Goal: Task Accomplishment & Management: Use online tool/utility

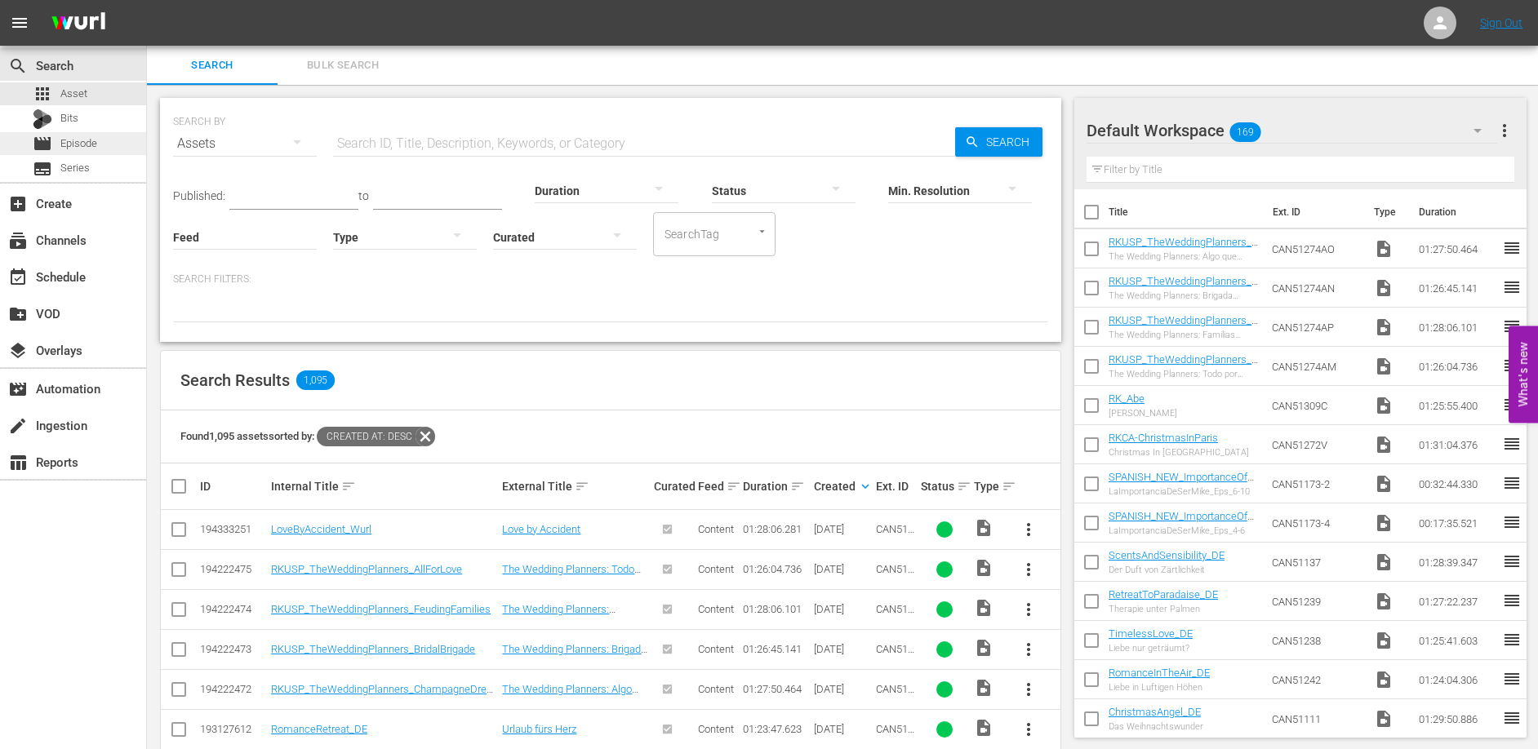
click at [86, 137] on span "Episode" at bounding box center [78, 144] width 37 height 16
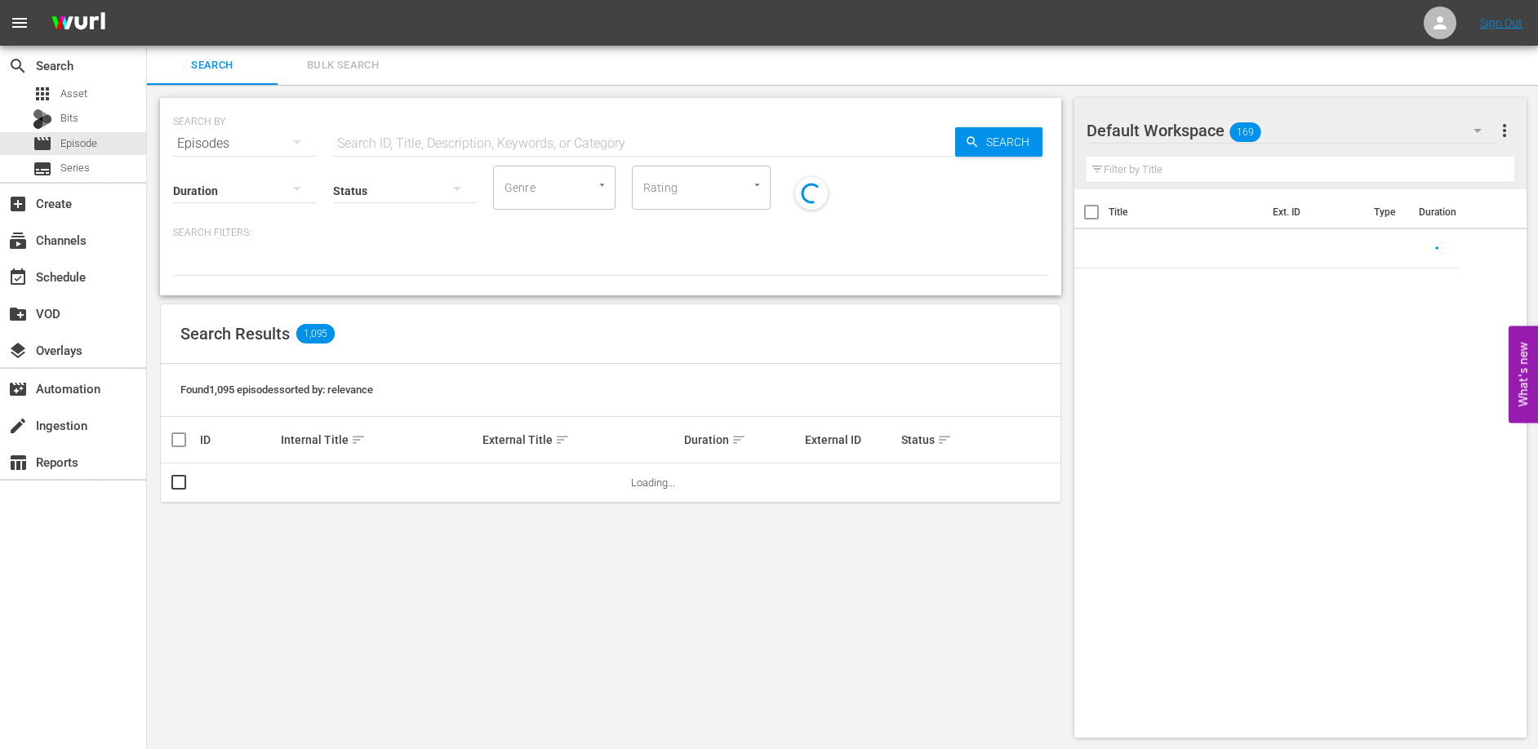
click at [386, 137] on input "text" at bounding box center [644, 143] width 622 height 39
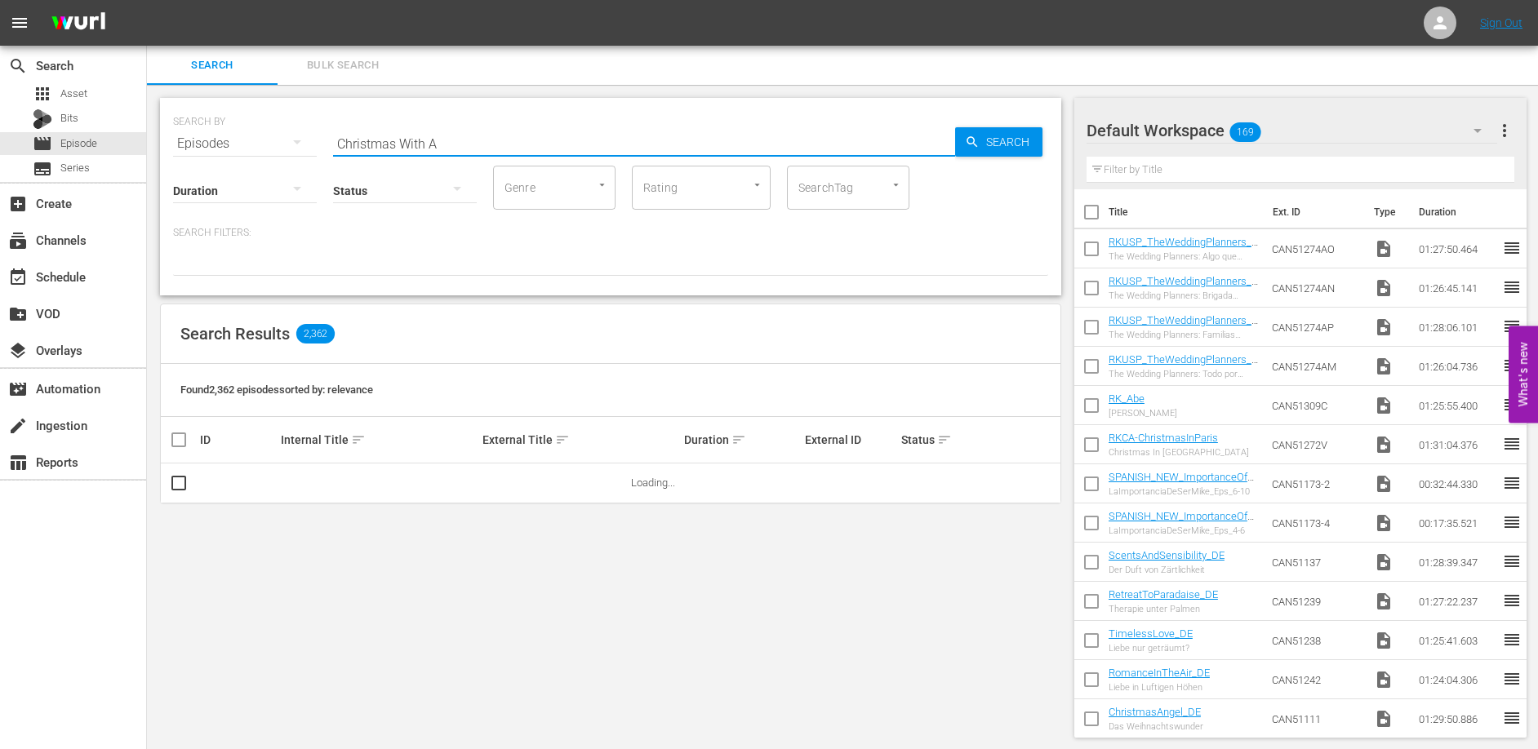
type input "Christmas with a View"
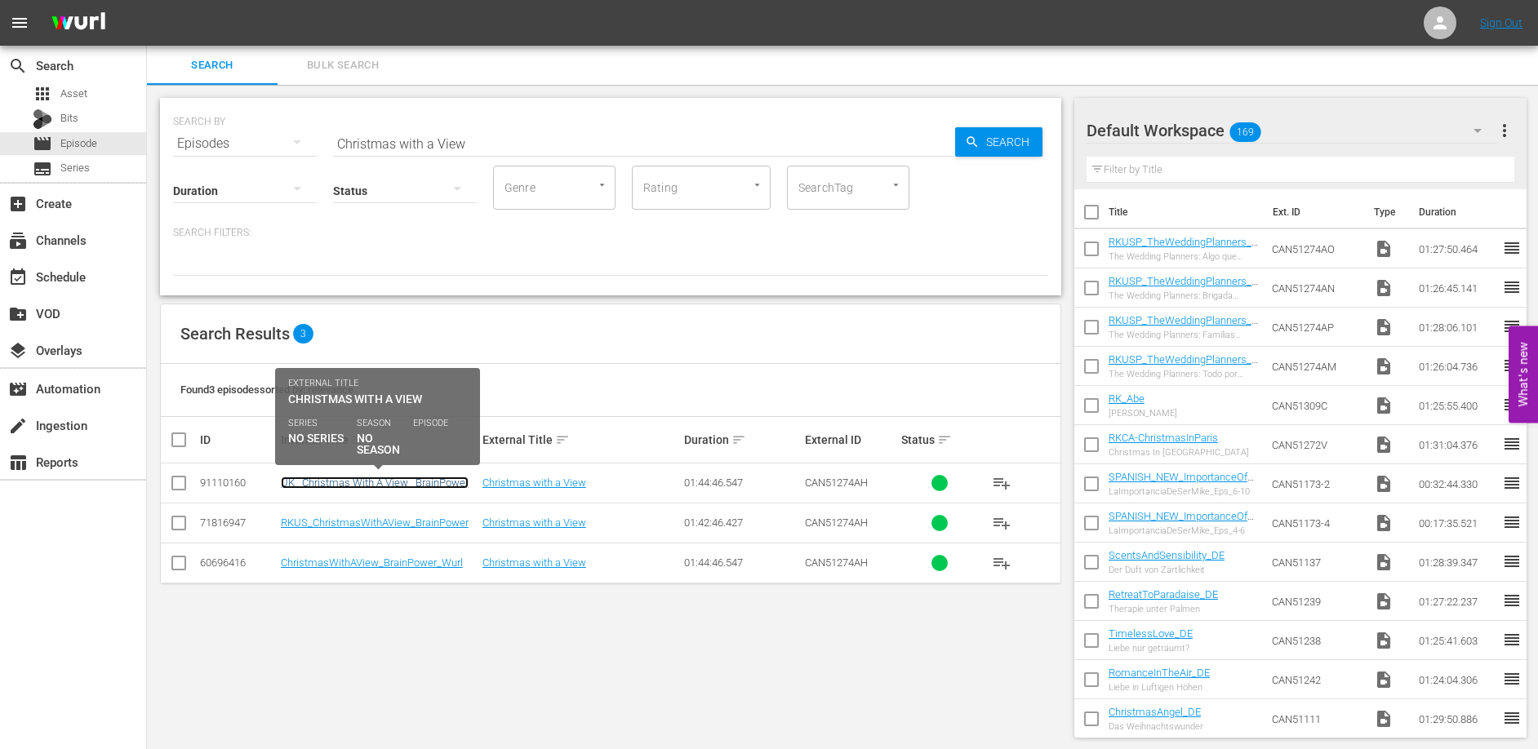
click at [389, 487] on link "UK_ Christmas With A View _BrainPower" at bounding box center [375, 483] width 188 height 12
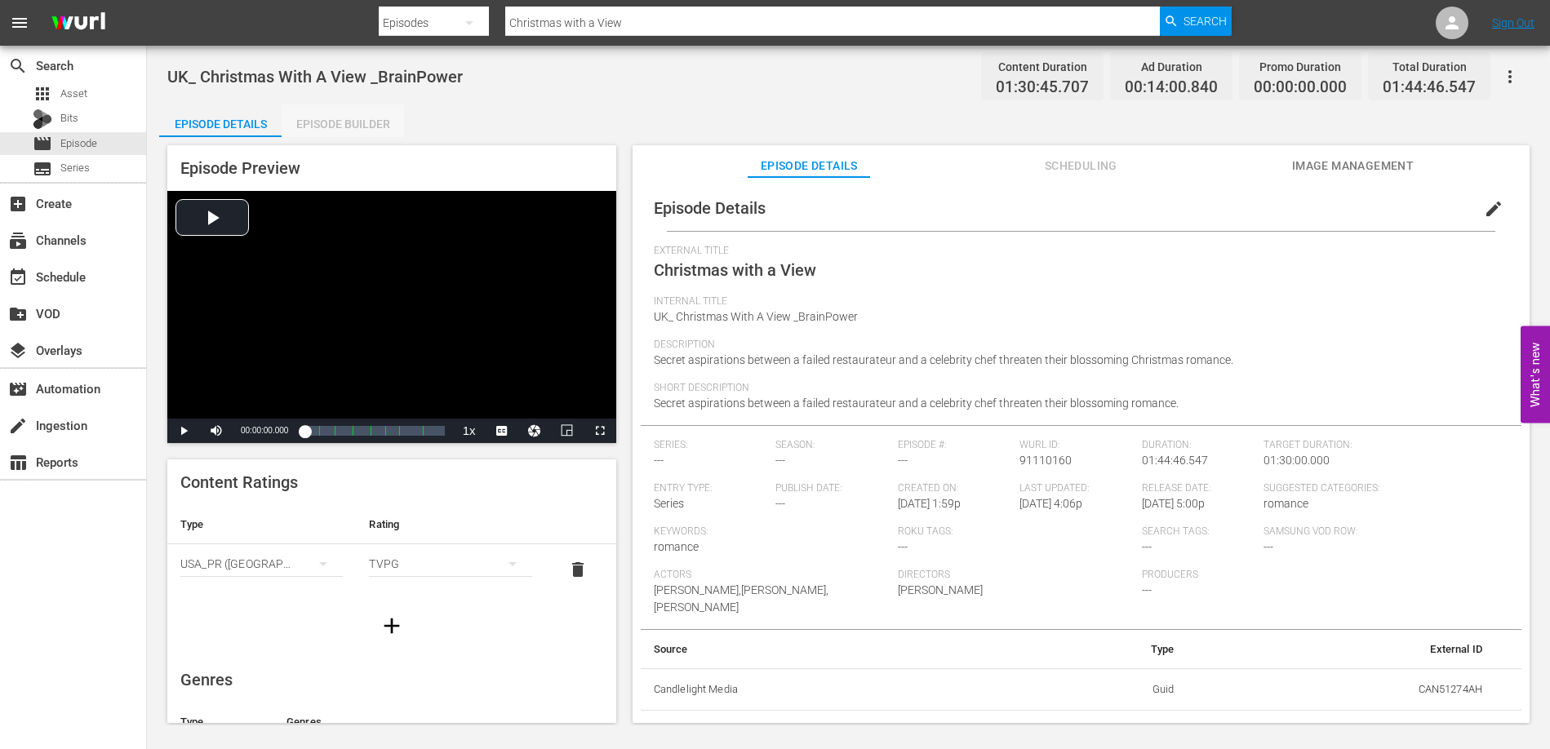
click at [357, 118] on div "Episode Builder" at bounding box center [343, 123] width 122 height 39
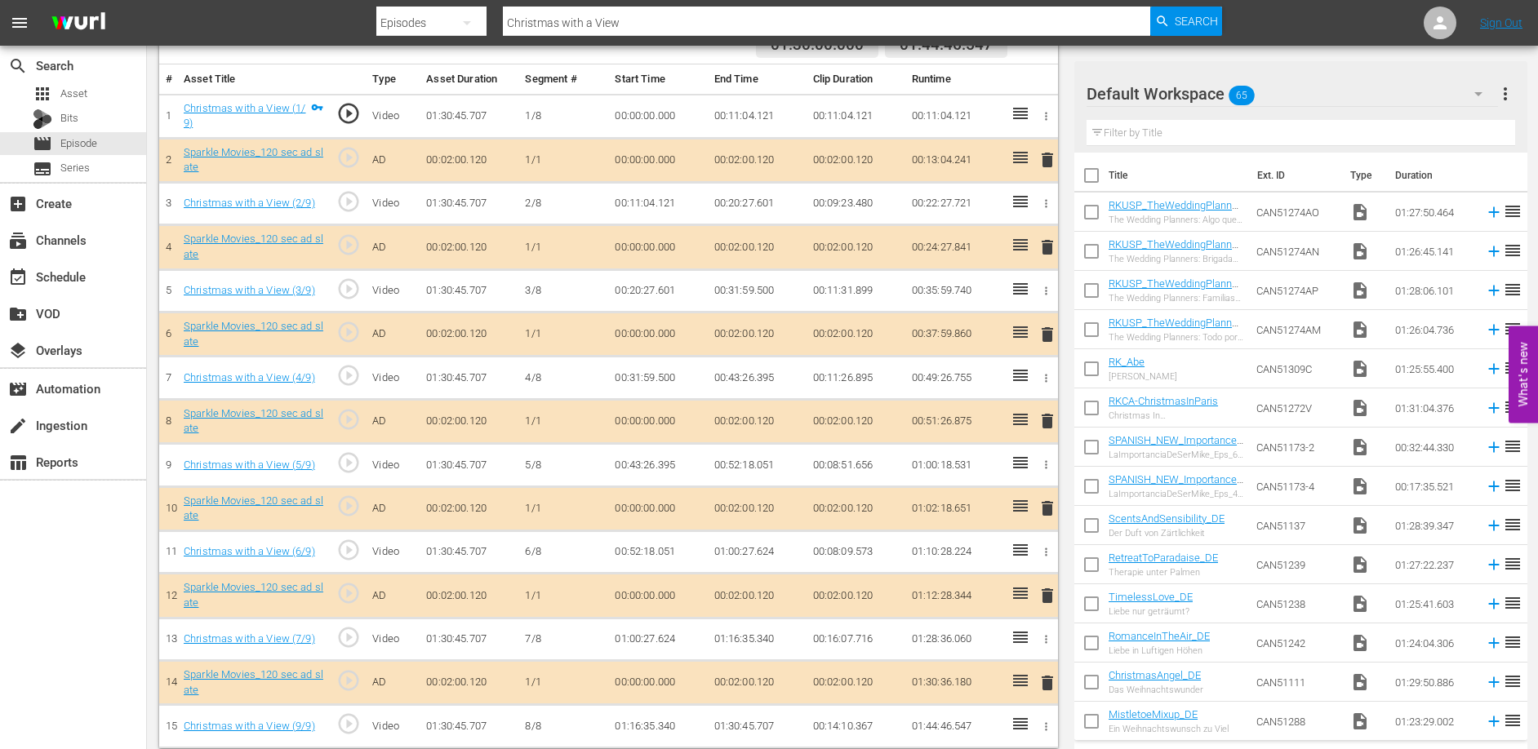
scroll to position [482, 0]
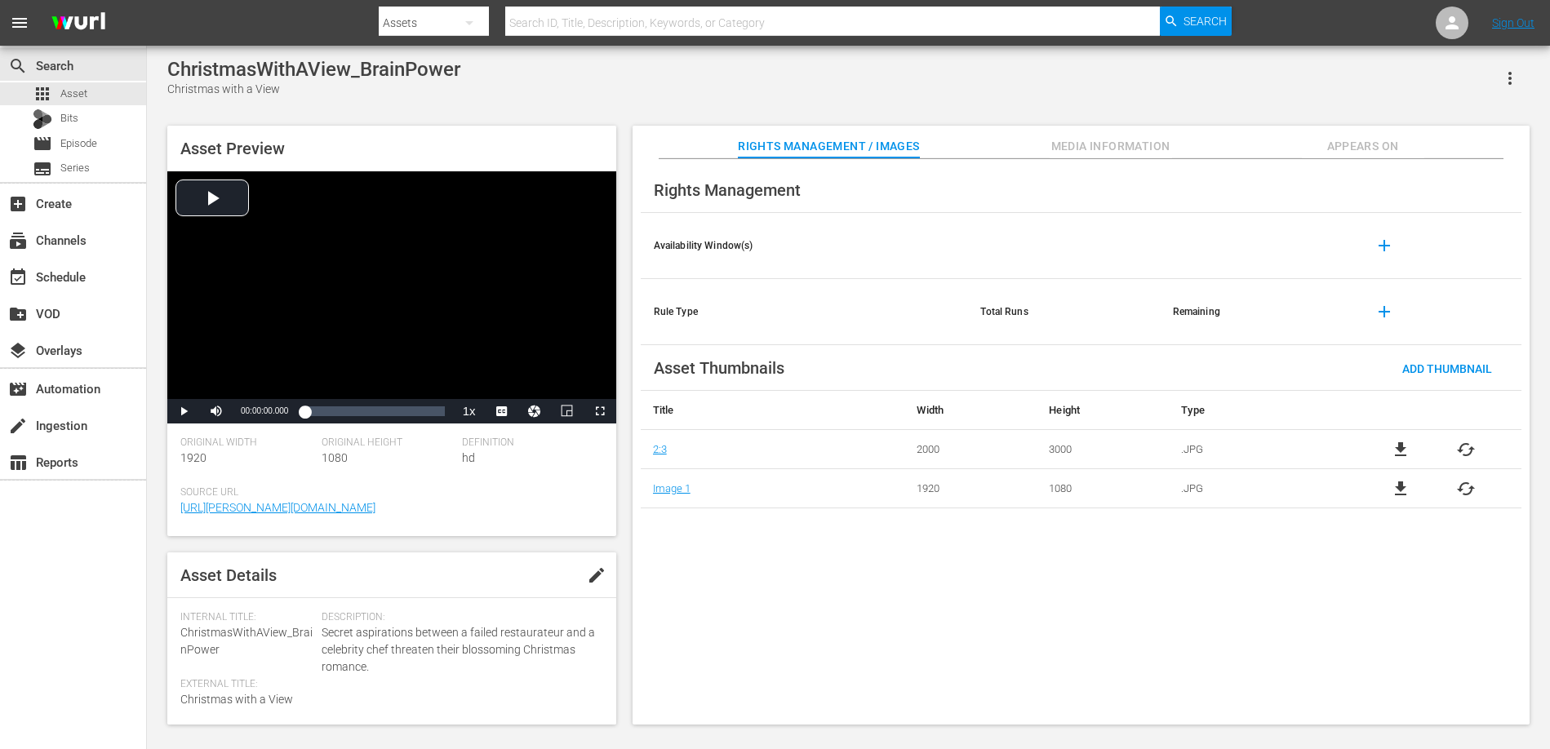
click at [1509, 78] on icon "button" at bounding box center [1510, 78] width 3 height 13
click at [1487, 84] on div "Add To Workspace" at bounding box center [1461, 84] width 111 height 39
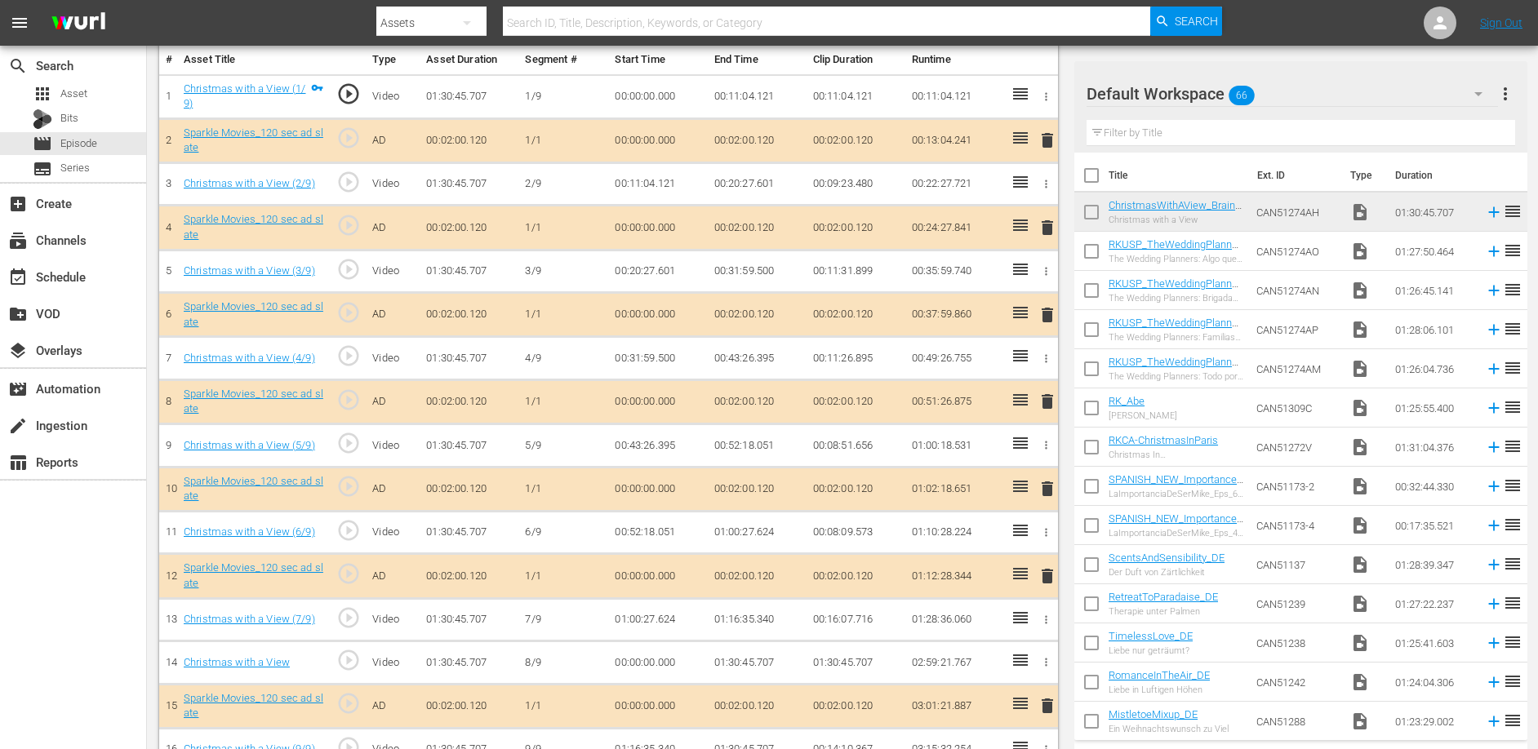
scroll to position [491, 0]
click at [638, 658] on td "00:00:00.000" at bounding box center [657, 662] width 99 height 43
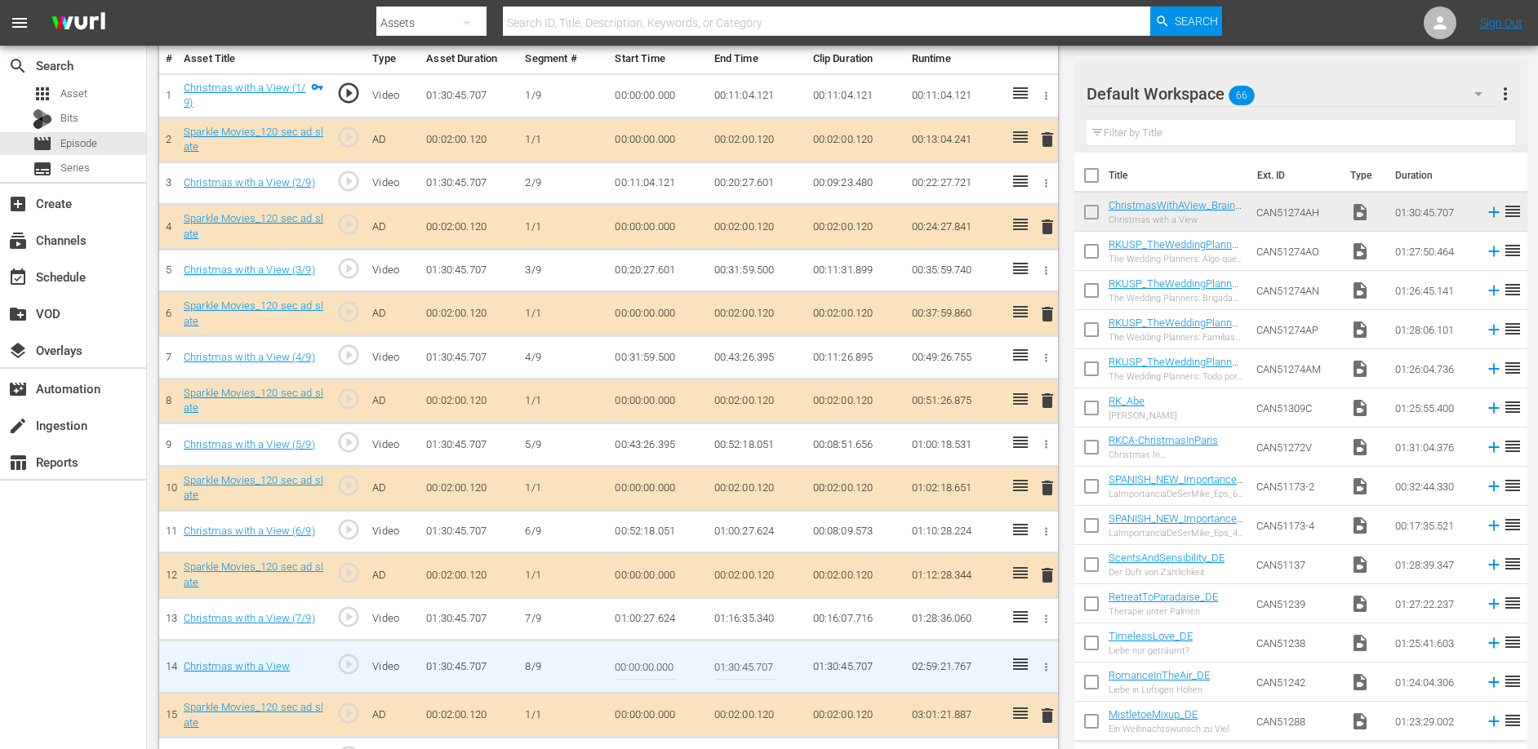
click at [638, 658] on input "00:00:00.000" at bounding box center [646, 666] width 63 height 39
paste input "1:08:30.773"
type input "01:08:30.773"
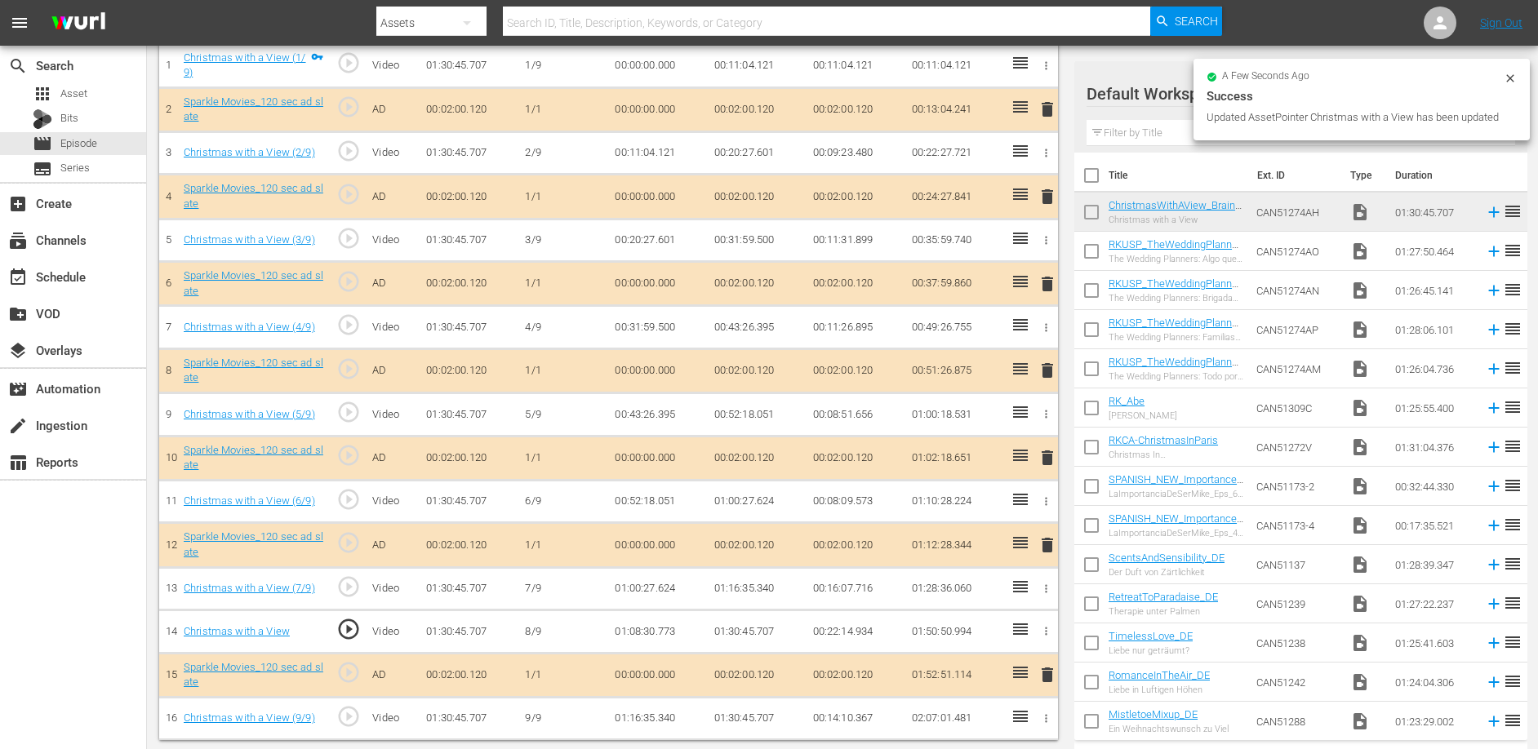
scroll to position [525, 0]
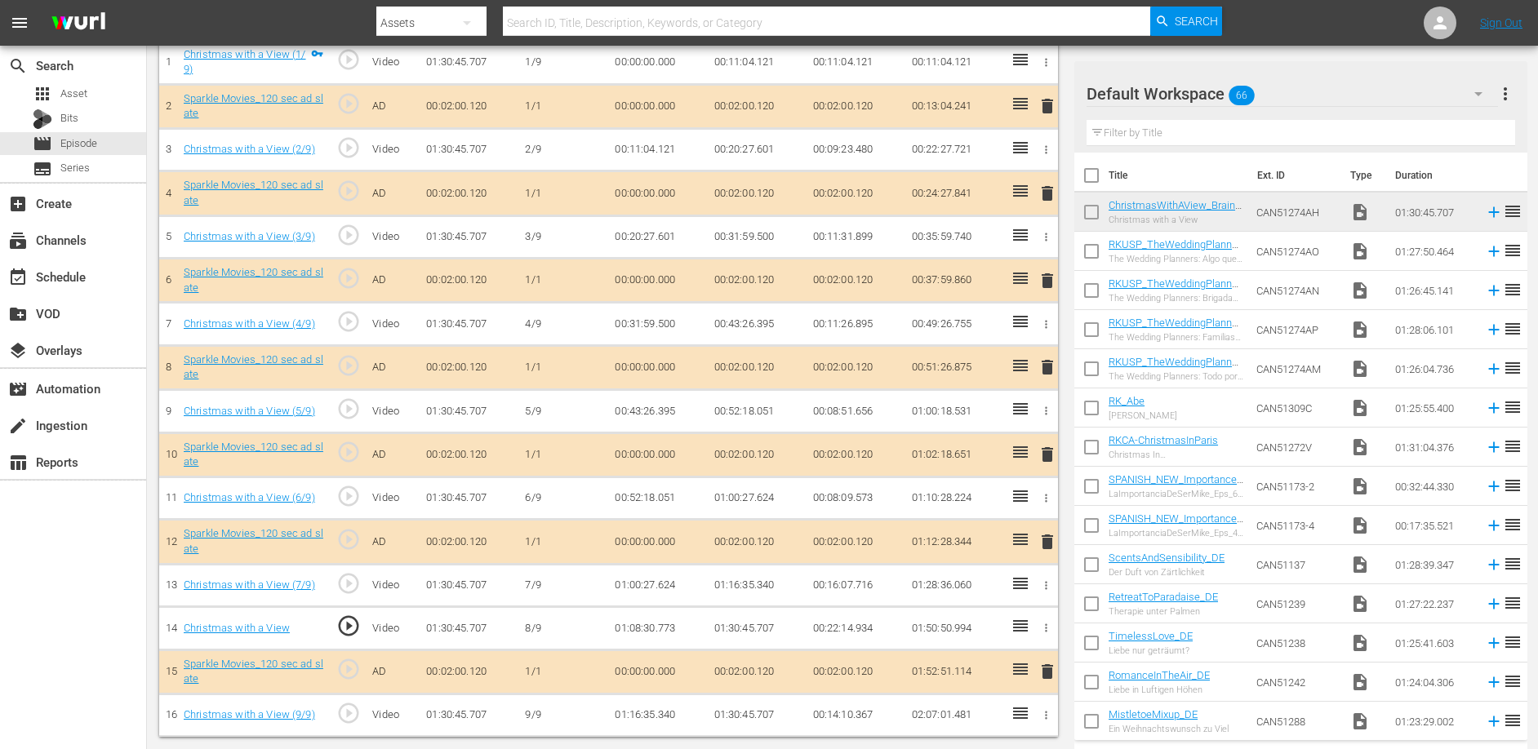
click at [744, 629] on td "01:30:45.707" at bounding box center [757, 628] width 99 height 43
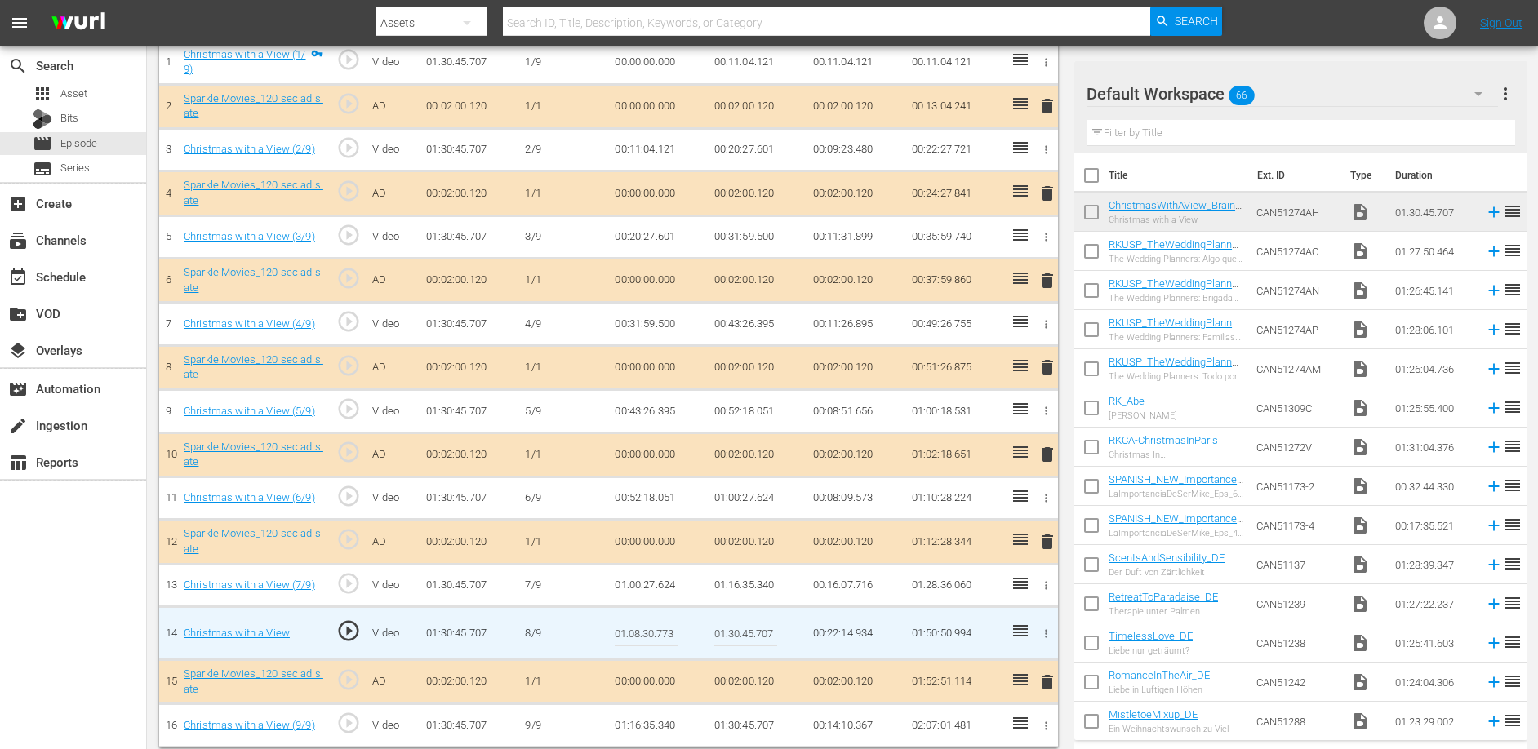
click at [744, 629] on input "01:30:45.707" at bounding box center [745, 633] width 63 height 39
click at [733, 597] on td "01:16:35.340" at bounding box center [757, 585] width 99 height 43
click at [735, 587] on td "01:16:35.340" at bounding box center [757, 585] width 99 height 43
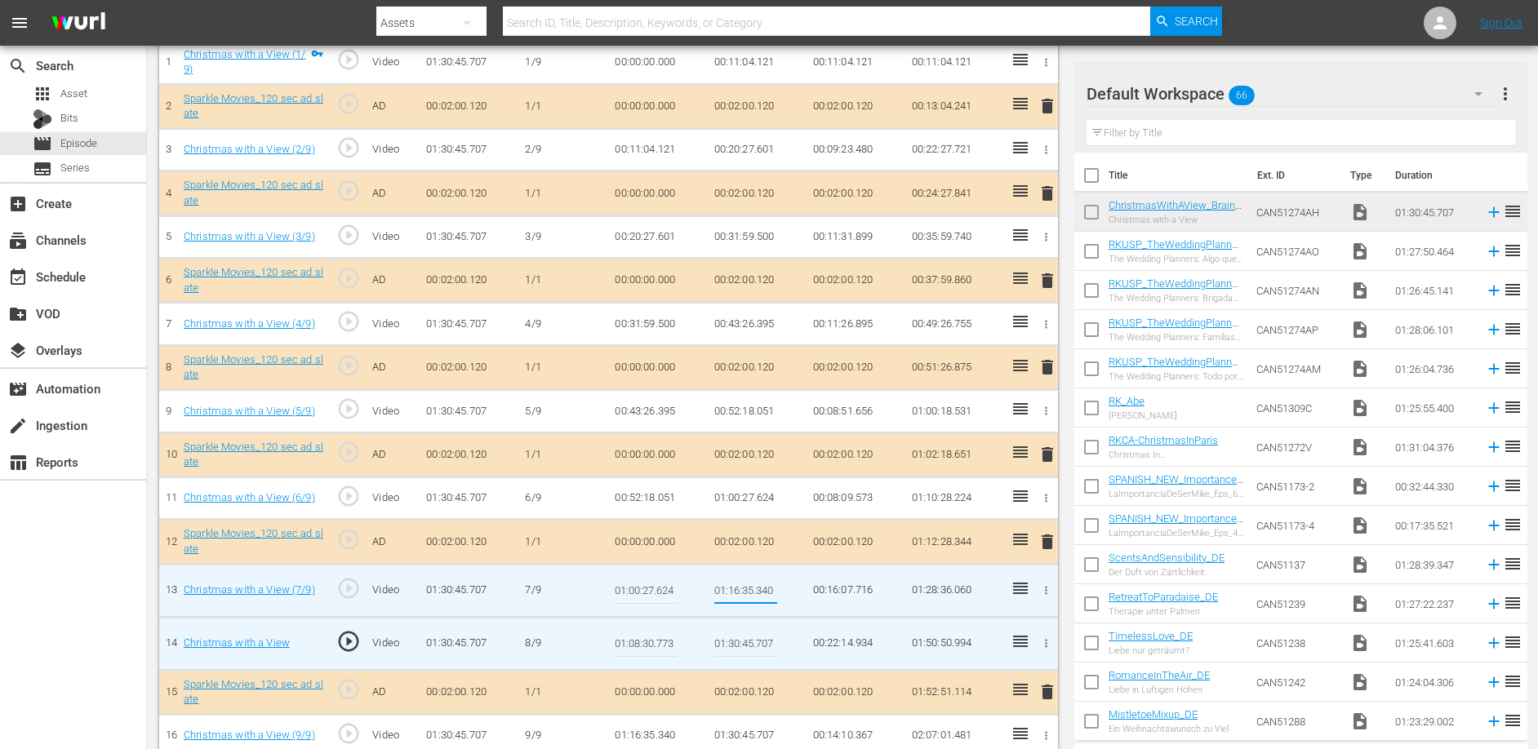
click at [735, 587] on input "01:16:35.340" at bounding box center [745, 590] width 63 height 39
type input "01:08:30.773"
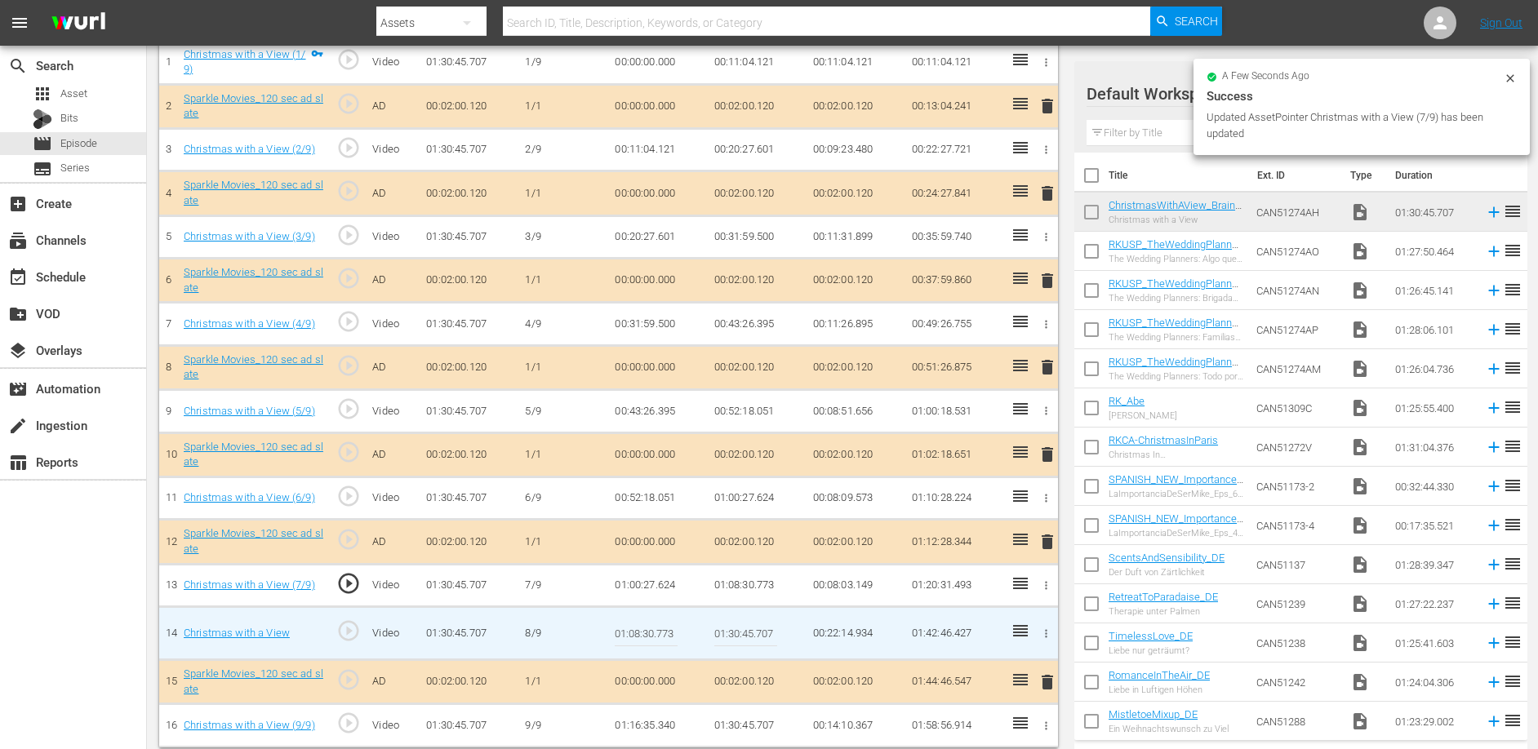
click at [638, 725] on td "01:16:35.340" at bounding box center [657, 726] width 99 height 43
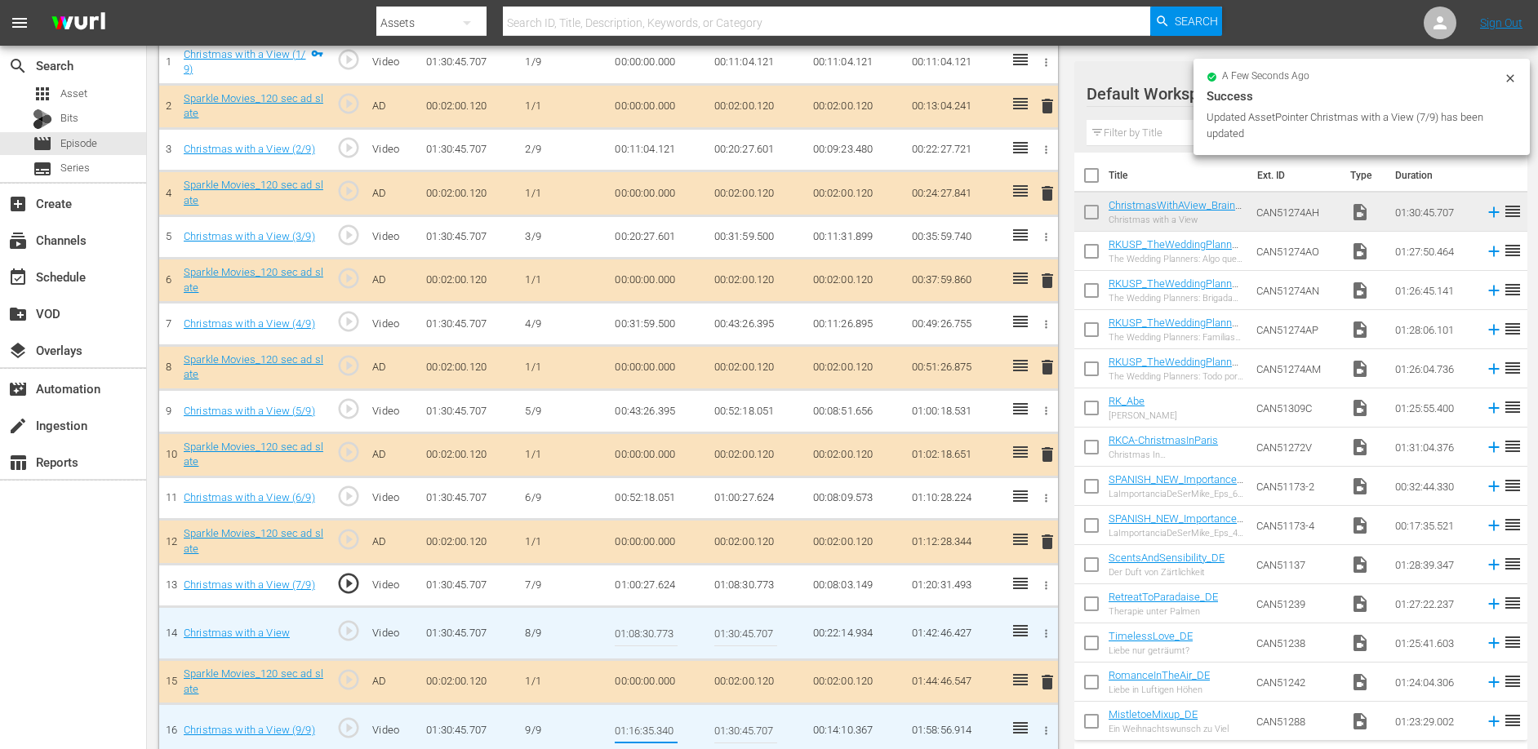
click at [638, 725] on input "01:16:35.340" at bounding box center [646, 730] width 63 height 39
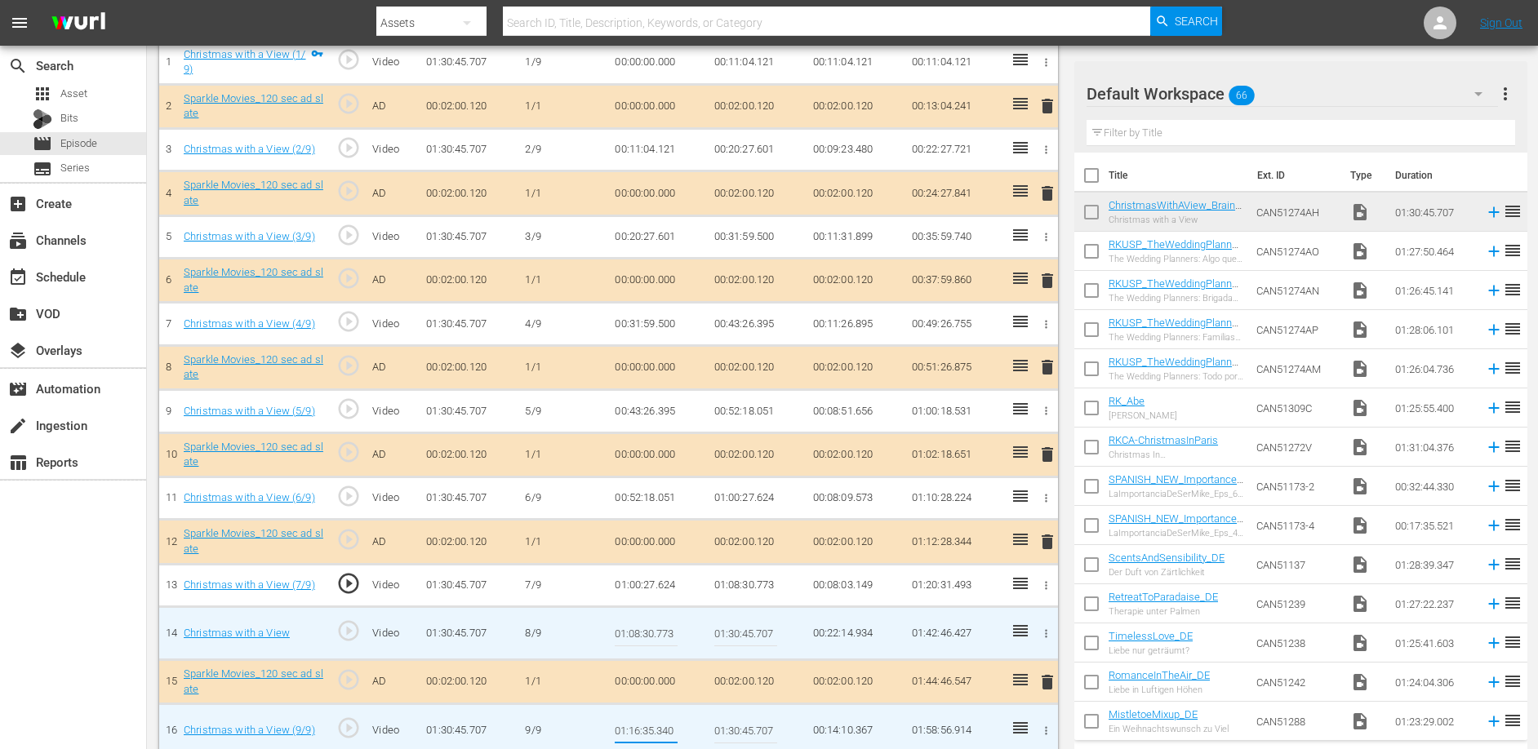
click at [751, 632] on input "01:30:45.707" at bounding box center [745, 633] width 63 height 39
paste input "16:35.340"
type input "01:16:35.340"
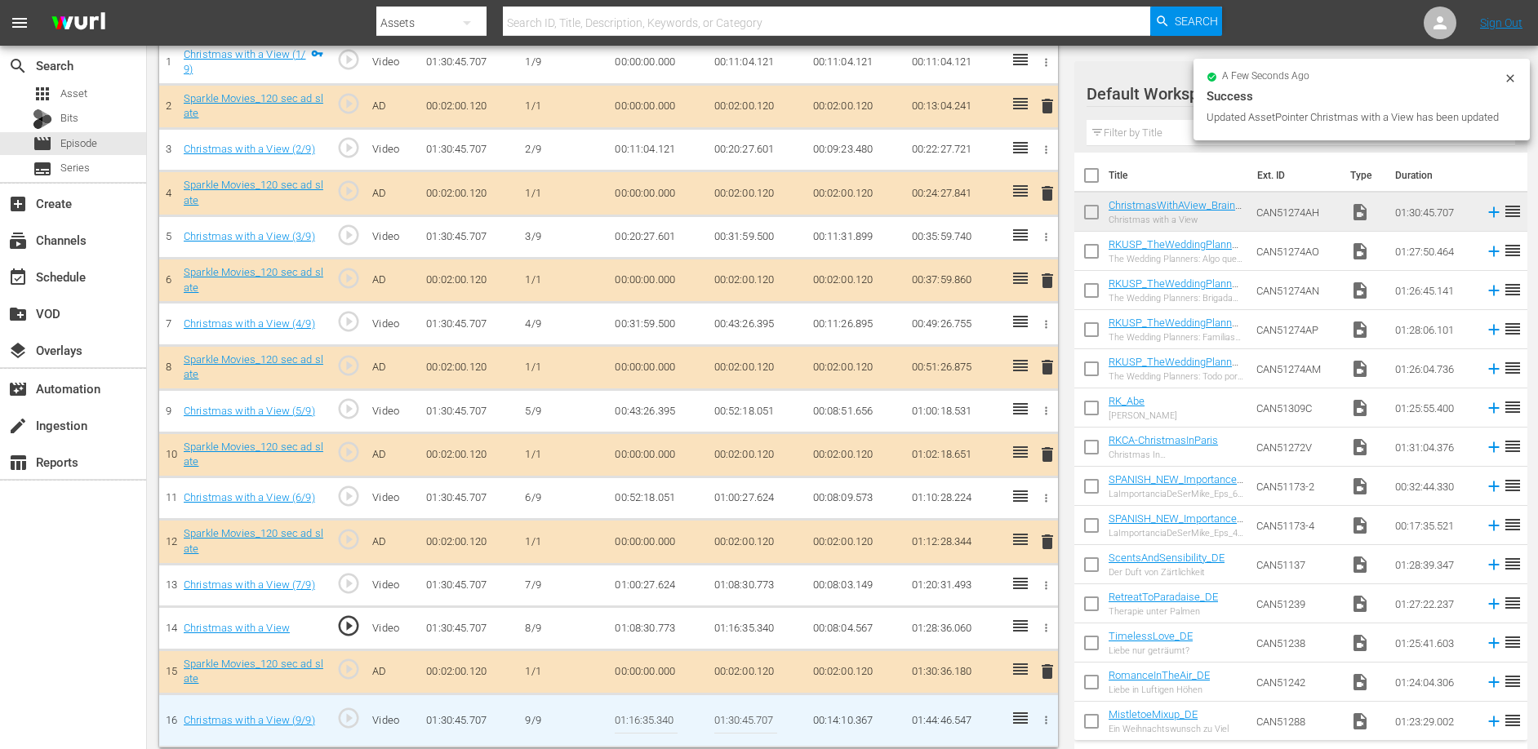
click at [103, 642] on div "search Search apps Asset Bits movie Episode subtitles Series add_box Create sub…" at bounding box center [73, 420] width 147 height 749
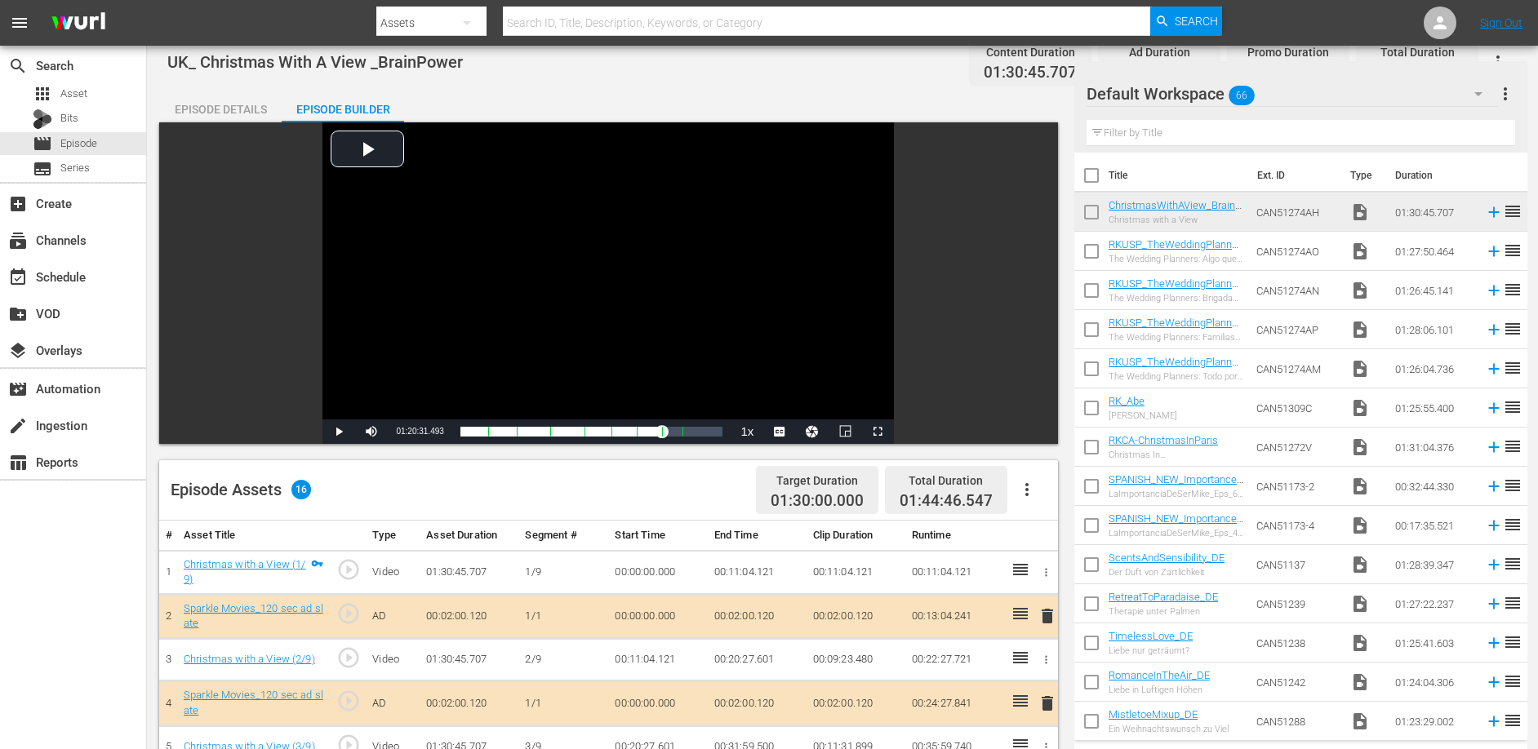
scroll to position [0, 0]
